Goal: Information Seeking & Learning: Learn about a topic

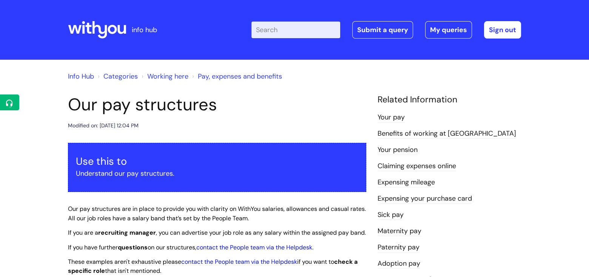
click at [267, 31] on input "Enter your search term here..." at bounding box center [295, 30] width 89 height 17
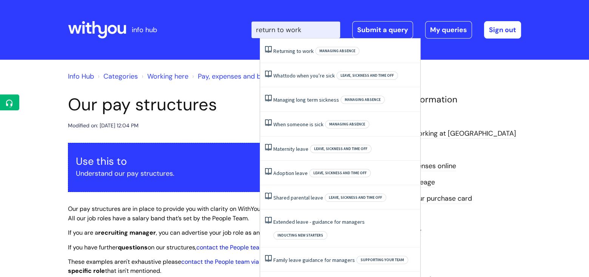
type input "return to work"
click button "Search" at bounding box center [0, 0] width 0 height 0
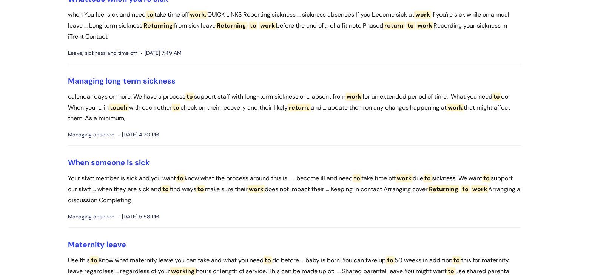
scroll to position [38, 0]
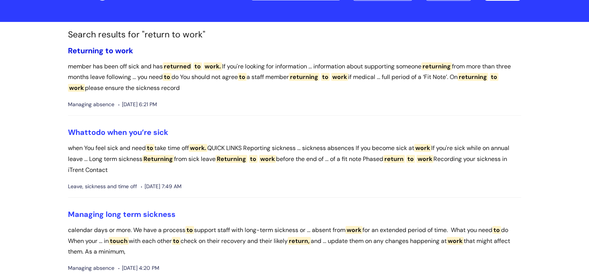
click at [97, 48] on span "Returning" at bounding box center [85, 51] width 35 height 10
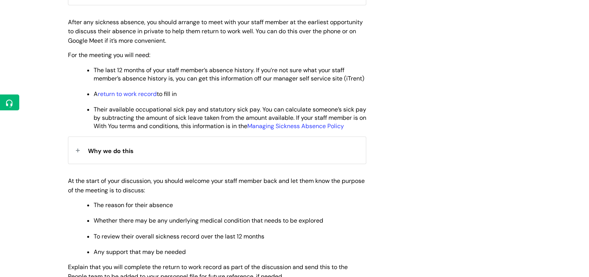
scroll to position [415, 0]
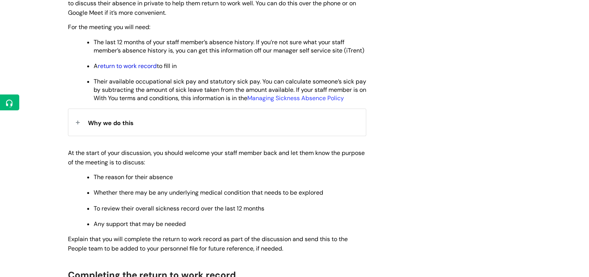
click at [132, 70] on link "return to work record" at bounding box center [127, 66] width 59 height 8
